Goal: Task Accomplishment & Management: Complete application form

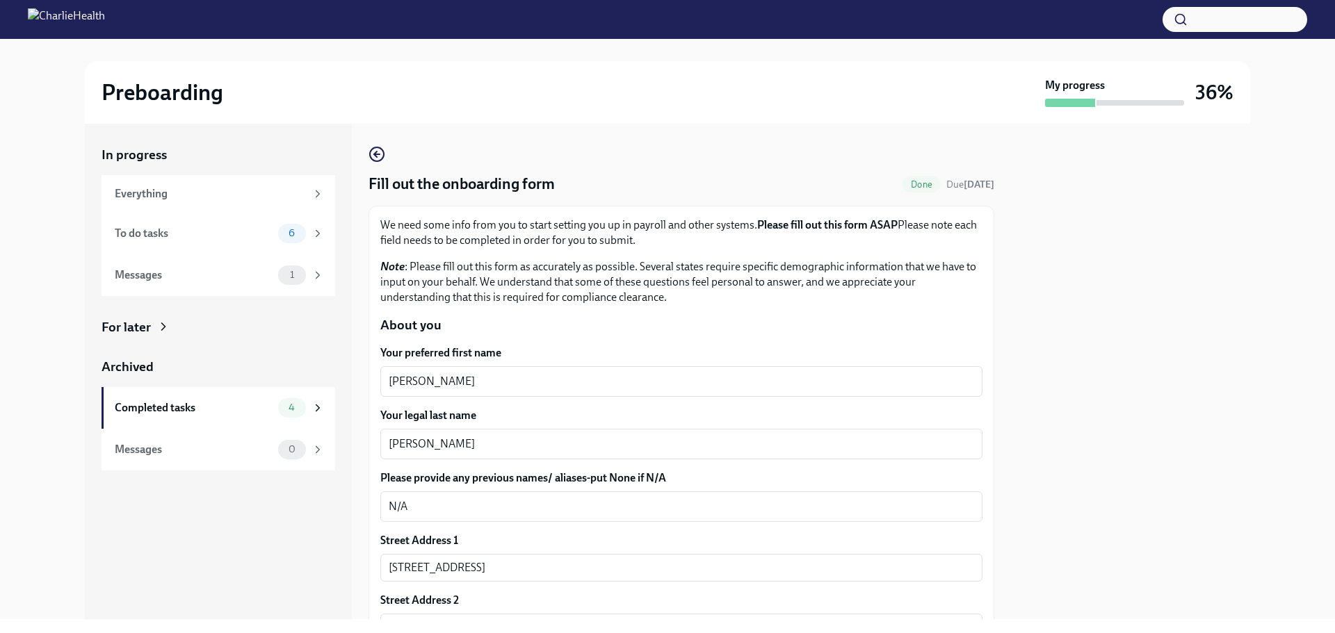
click at [144, 325] on div "For later" at bounding box center [125, 327] width 49 height 18
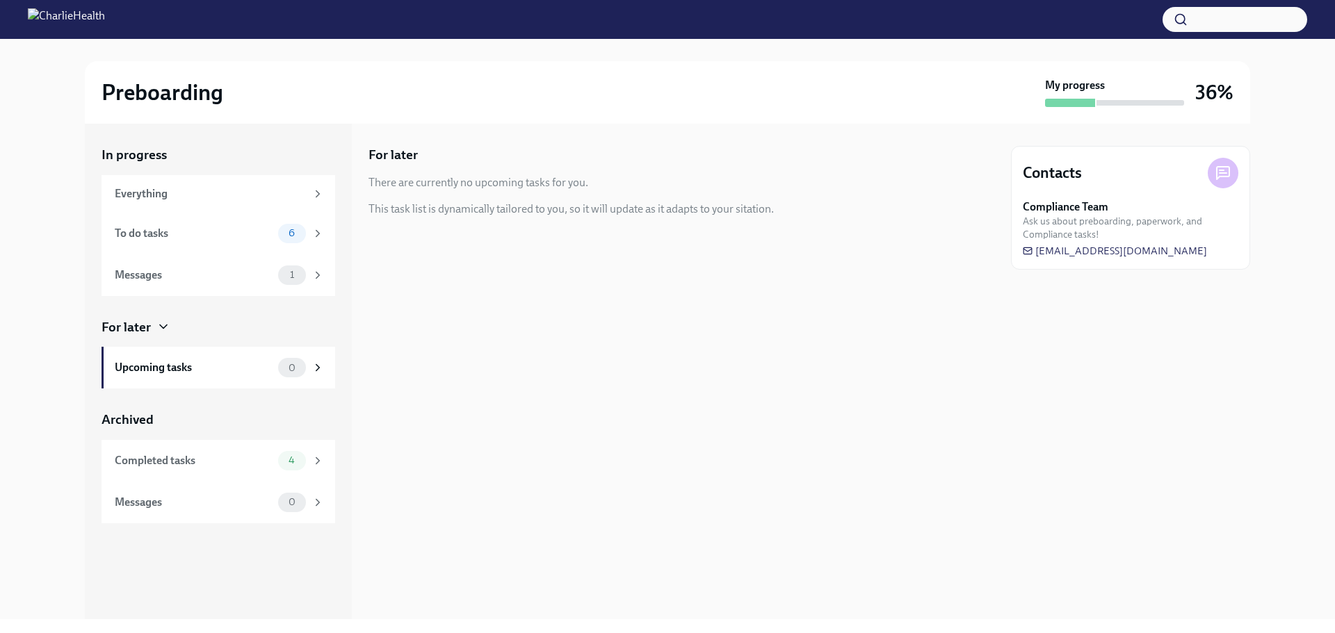
click at [144, 325] on div "For later" at bounding box center [125, 327] width 49 height 18
click at [160, 275] on div "Messages" at bounding box center [194, 275] width 158 height 15
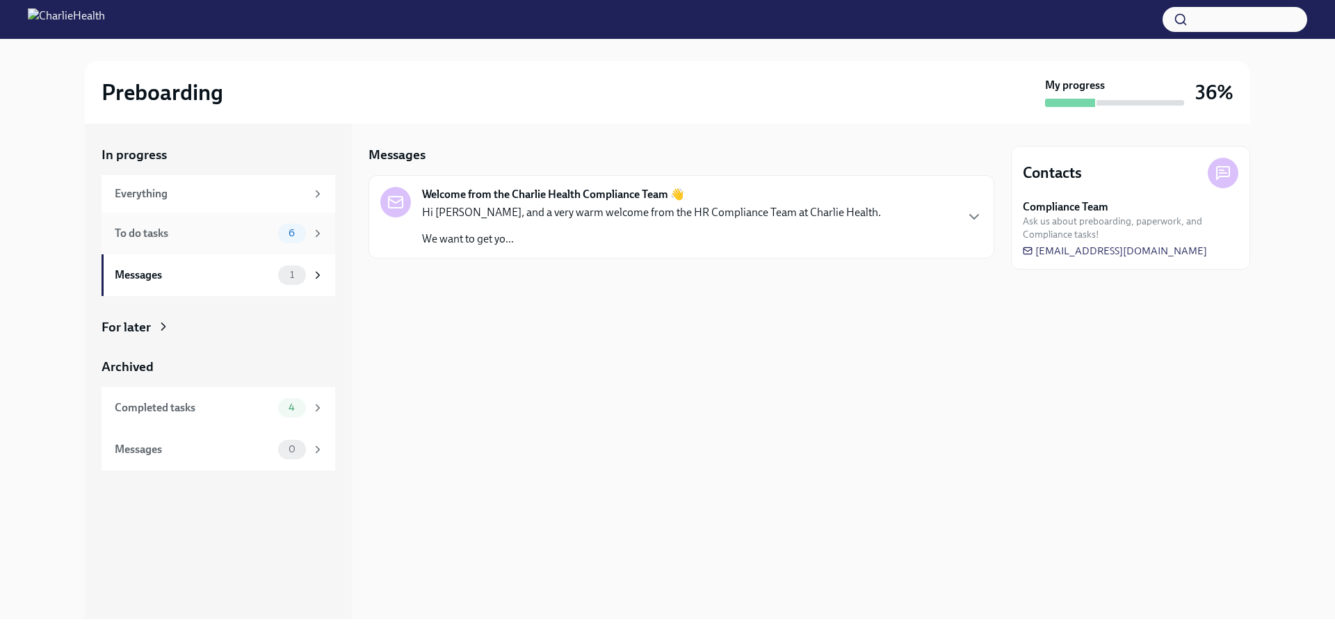
click at [173, 230] on div "To do tasks" at bounding box center [194, 233] width 158 height 15
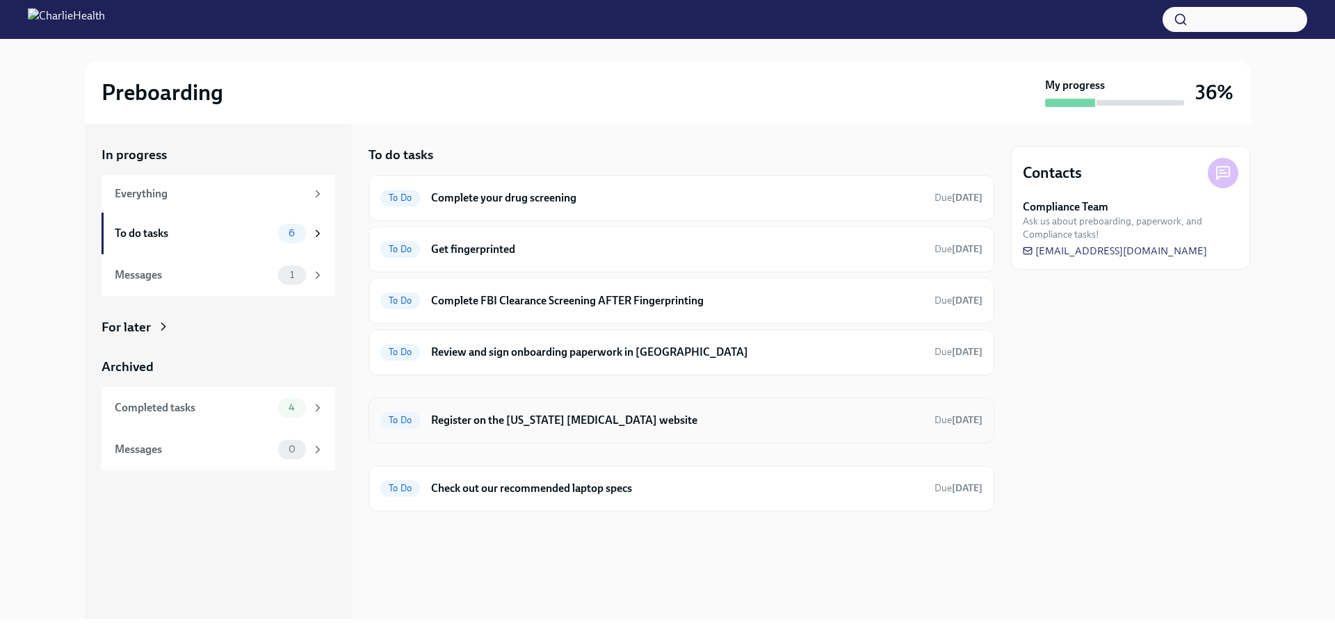
click at [505, 423] on h6 "Register on the [US_STATE] [MEDICAL_DATA] website" at bounding box center [677, 420] width 492 height 15
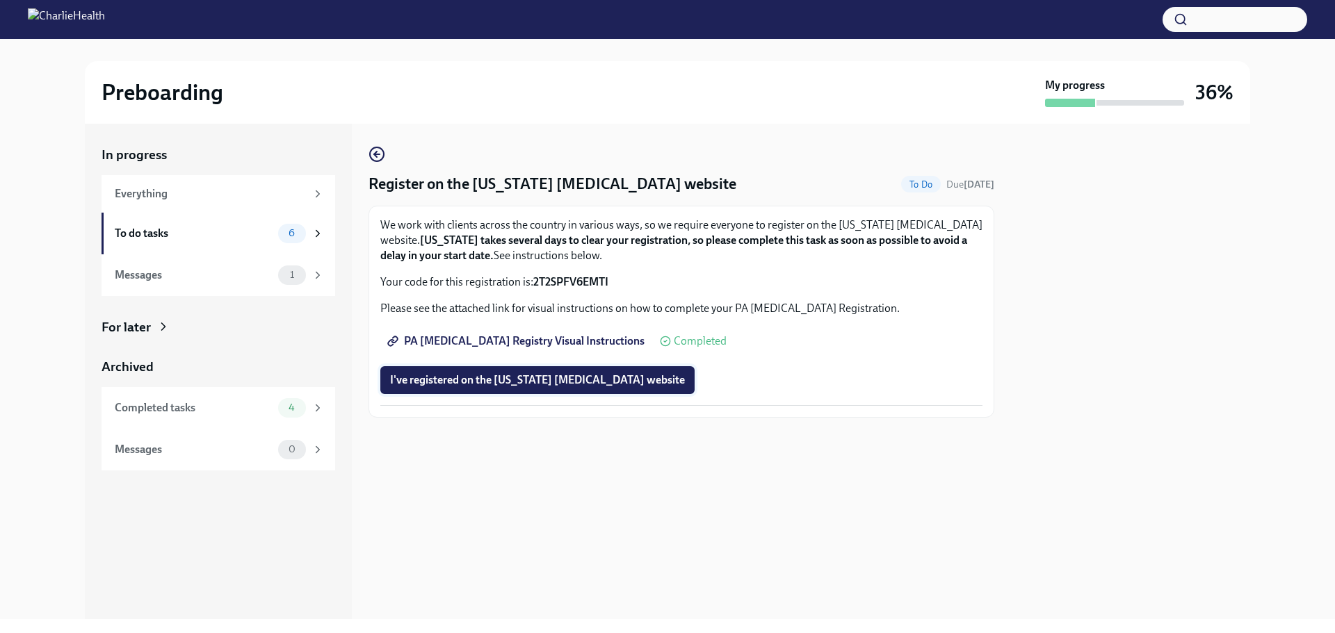
click at [457, 380] on span "I've registered on the [US_STATE] [MEDICAL_DATA] website" at bounding box center [537, 380] width 295 height 14
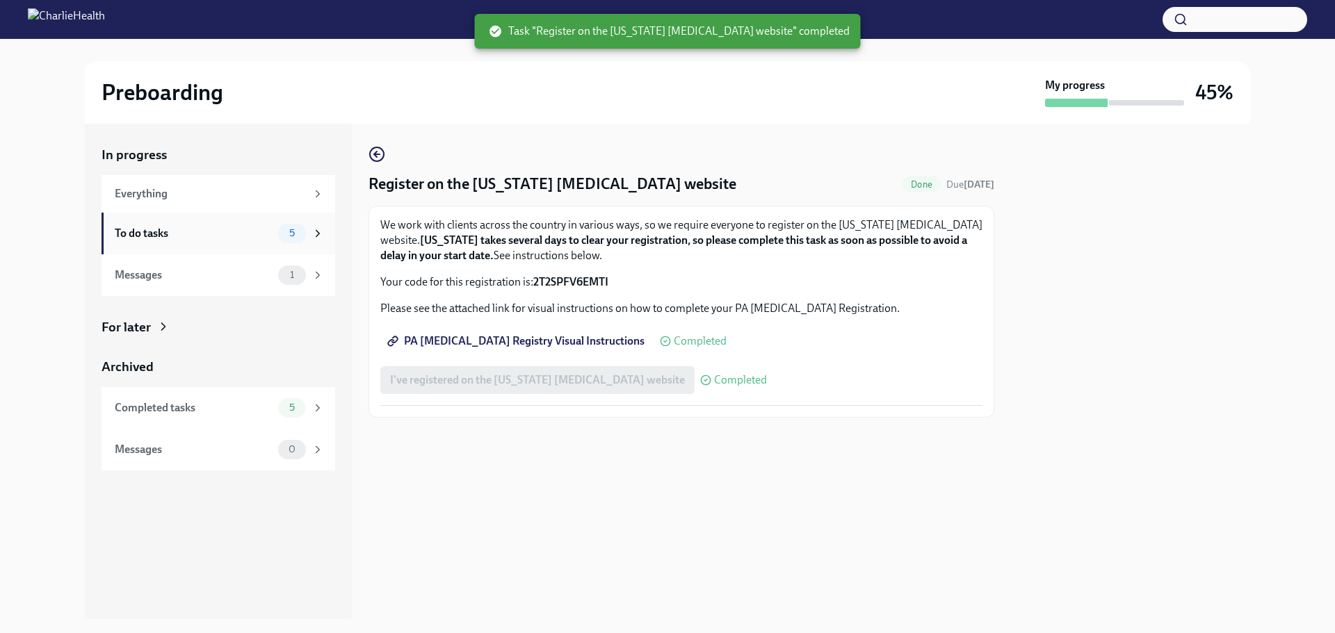
click at [163, 236] on div "To do tasks" at bounding box center [194, 233] width 158 height 15
